Goal: Information Seeking & Learning: Compare options

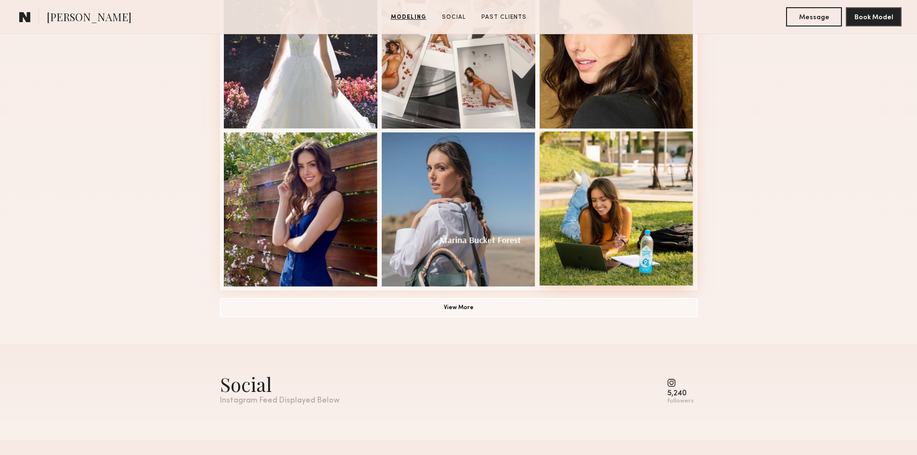
scroll to position [674, 0]
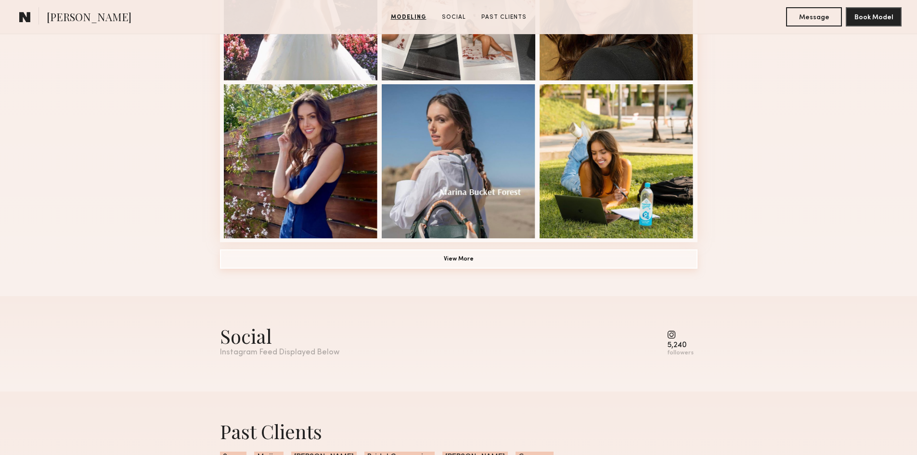
click at [458, 268] on button "View More" at bounding box center [458, 258] width 477 height 19
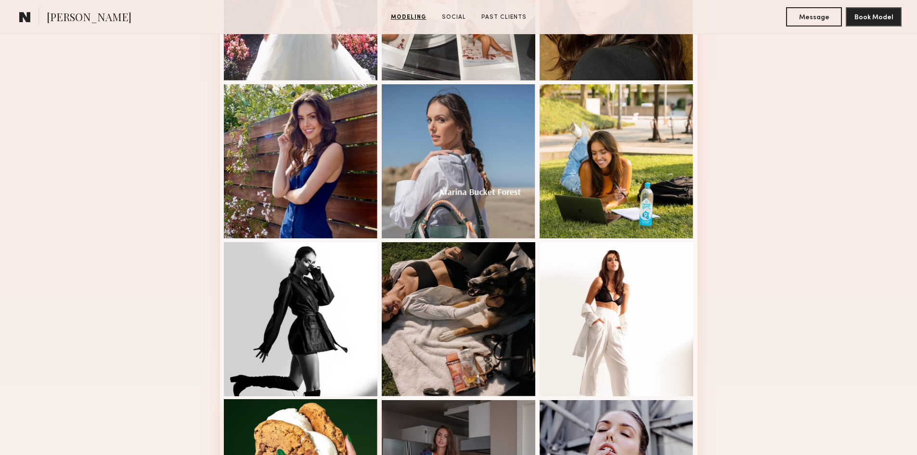
scroll to position [770, 0]
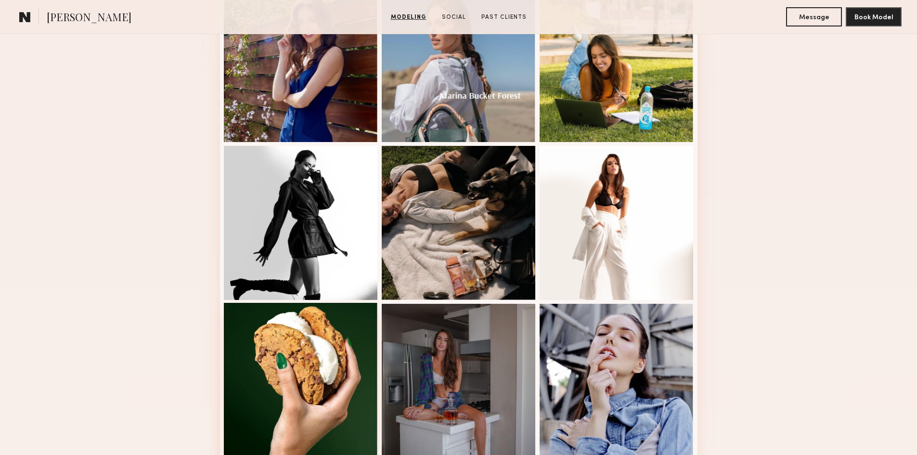
click at [274, 395] on div at bounding box center [301, 380] width 154 height 154
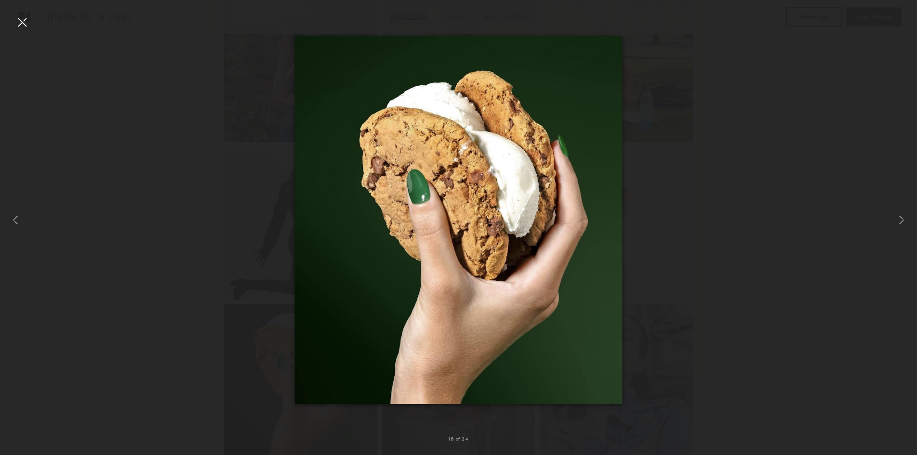
click at [862, 135] on div at bounding box center [458, 219] width 917 height 409
click at [23, 21] on div at bounding box center [21, 21] width 15 height 15
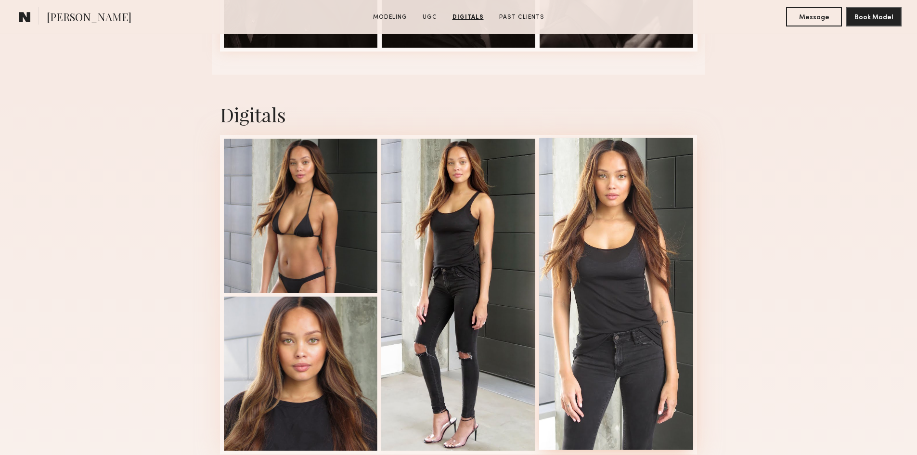
scroll to position [1203, 0]
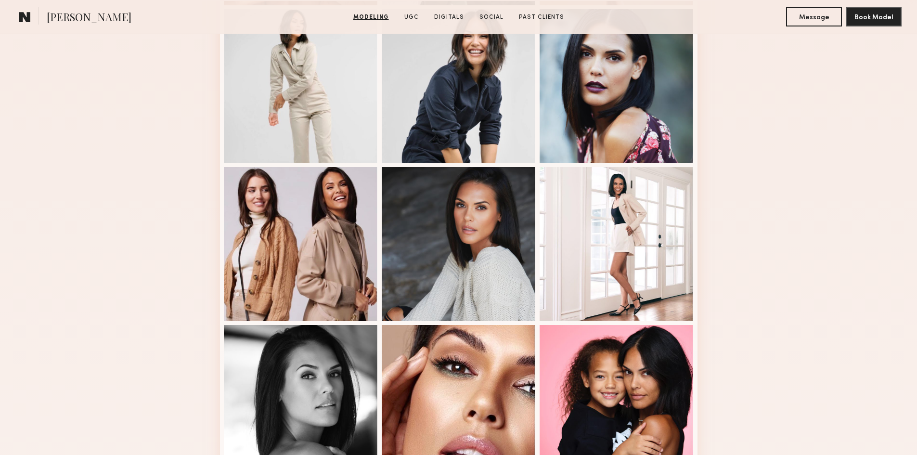
scroll to position [626, 0]
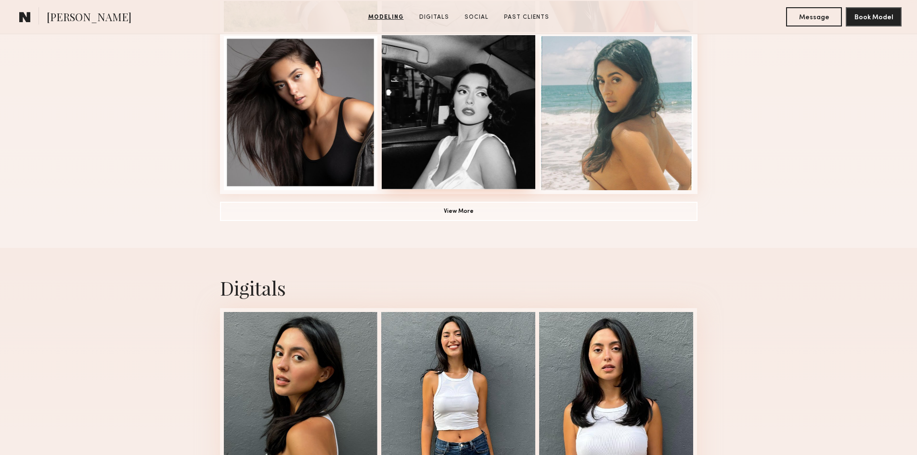
scroll to position [915, 0]
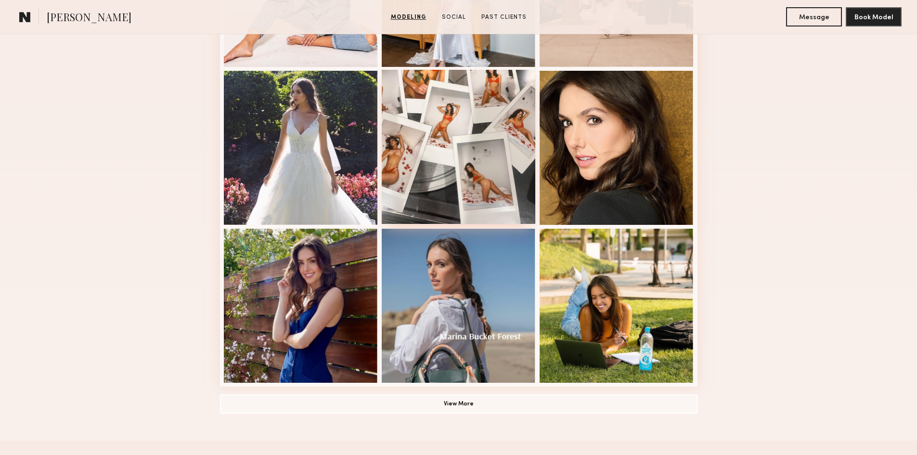
scroll to position [722, 0]
